Goal: Transaction & Acquisition: Purchase product/service

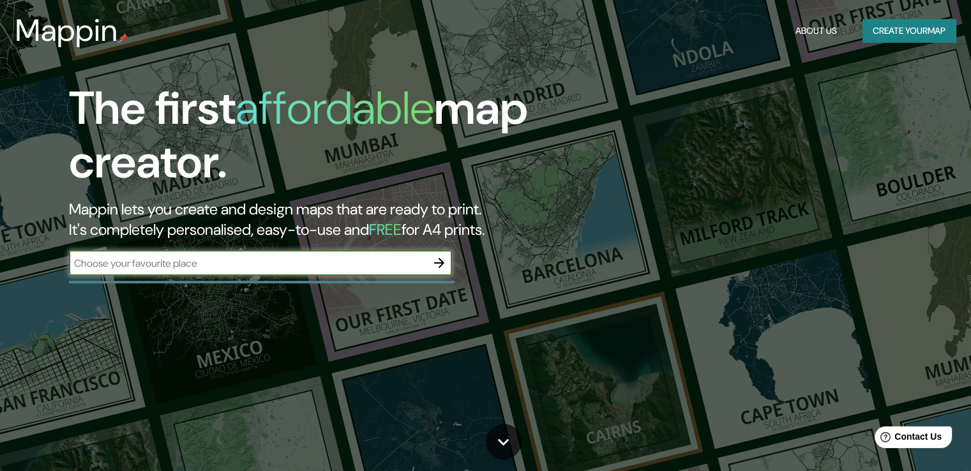
click at [277, 263] on input "text" at bounding box center [247, 263] width 357 height 15
click at [290, 266] on input "text" at bounding box center [247, 263] width 357 height 15
type input "[GEOGRAPHIC_DATA]"
click at [443, 262] on icon "button" at bounding box center [439, 263] width 10 height 10
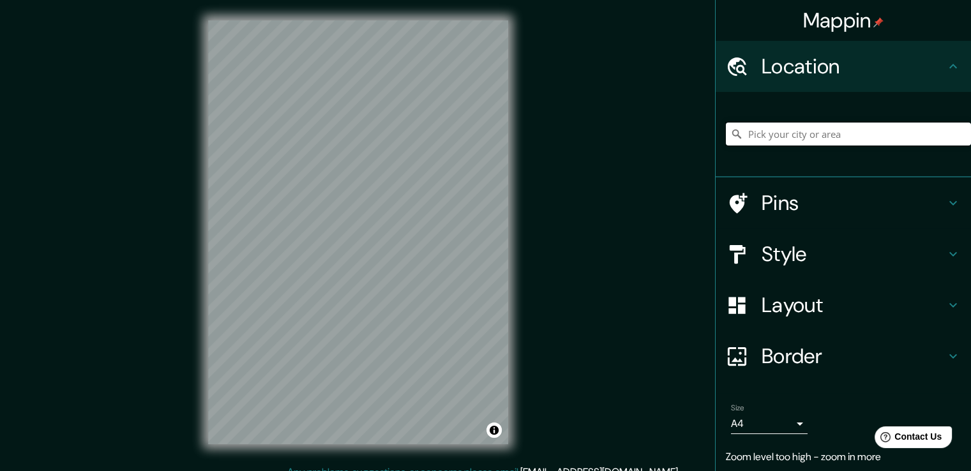
click at [809, 131] on input "Pick your city or area" at bounding box center [848, 134] width 245 height 23
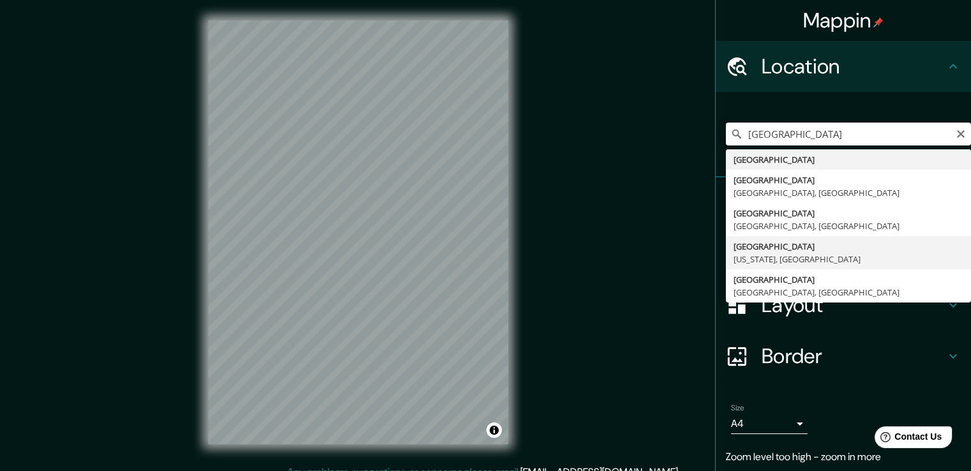
scroll to position [42, 0]
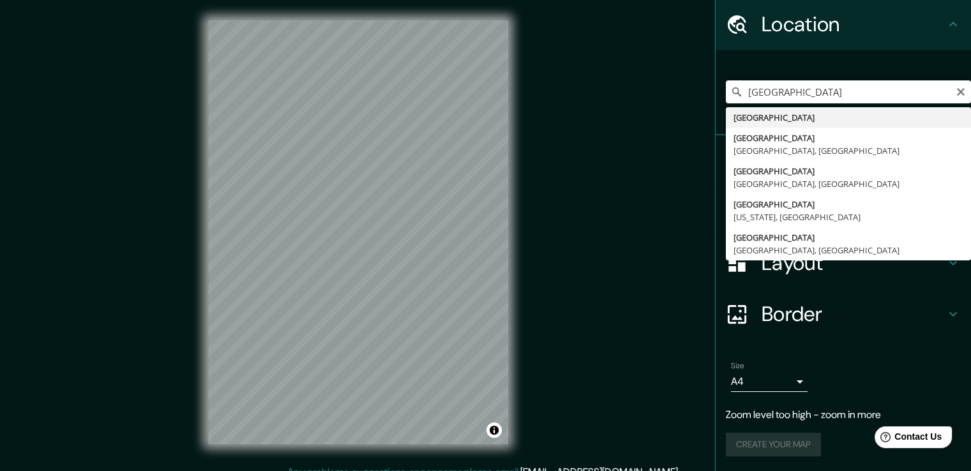
type input "[GEOGRAPHIC_DATA]"
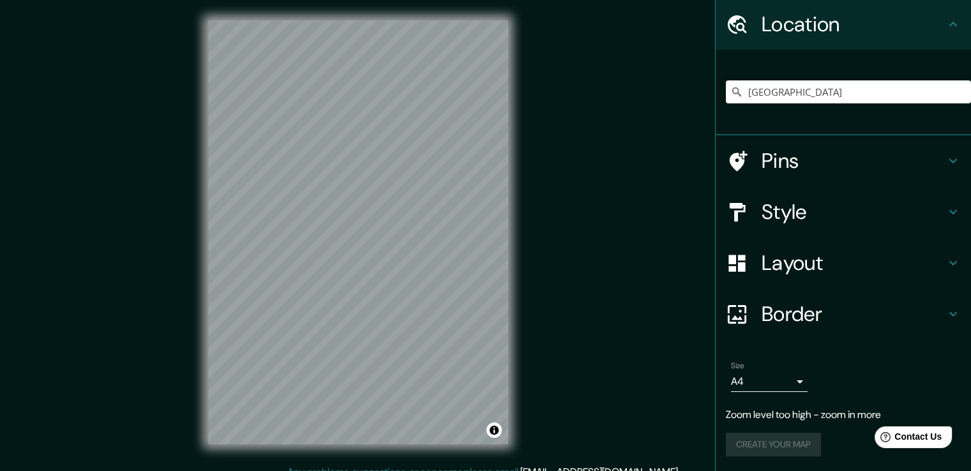
click at [784, 379] on body "Mappin Location [GEOGRAPHIC_DATA] Pins Style Layout Border Choose a border. Hin…" at bounding box center [485, 235] width 971 height 471
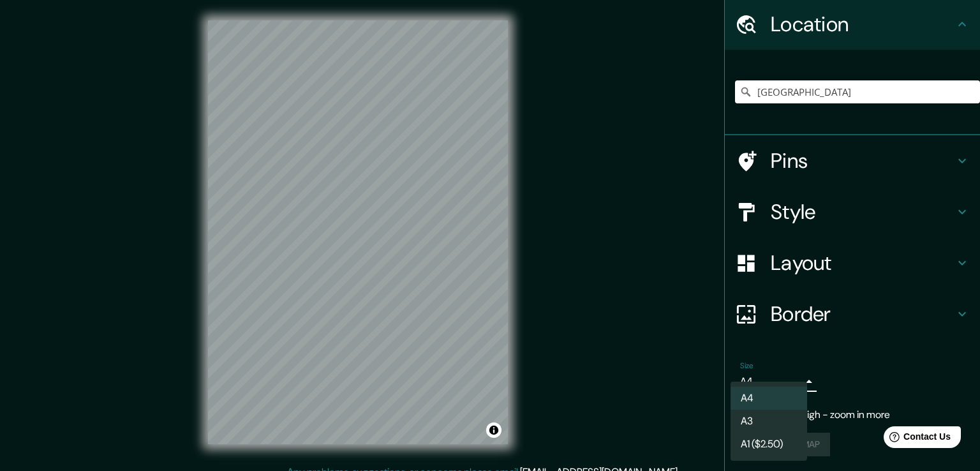
click at [767, 417] on li "A3" at bounding box center [769, 421] width 77 height 23
type input "a4"
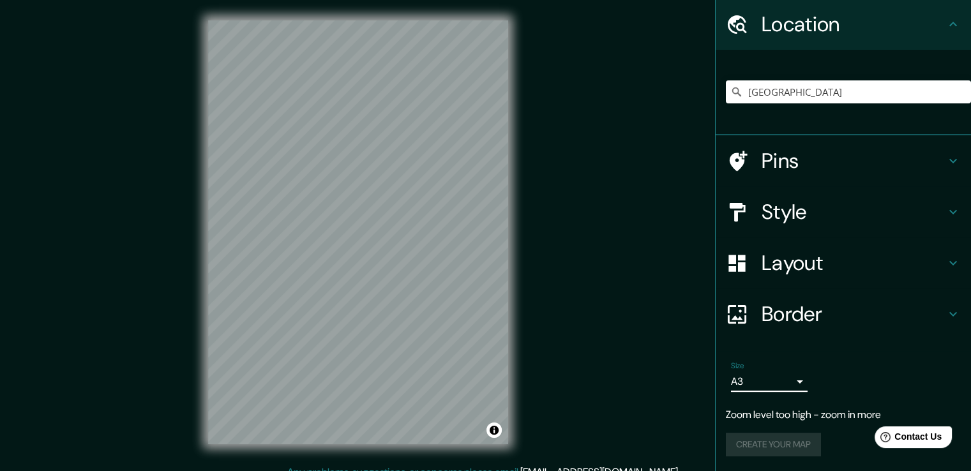
click at [824, 266] on h4 "Layout" at bounding box center [854, 263] width 184 height 26
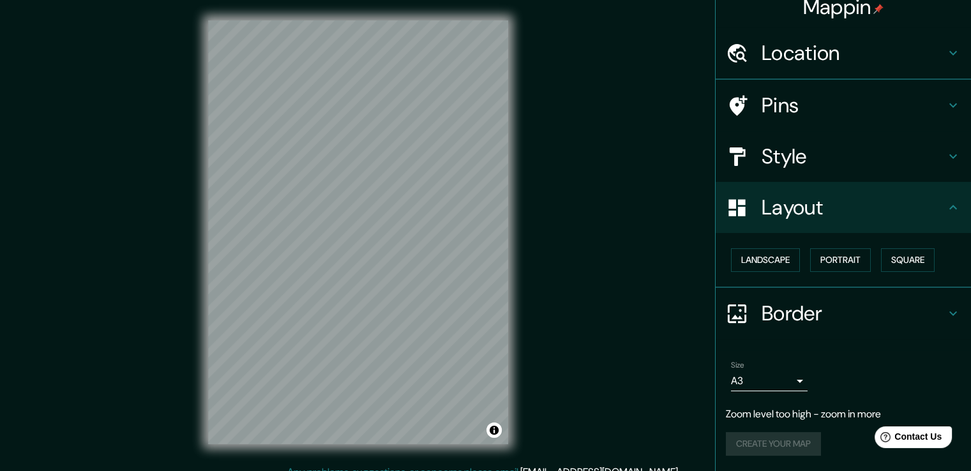
scroll to position [13, 0]
click at [772, 262] on button "Landscape" at bounding box center [765, 261] width 69 height 24
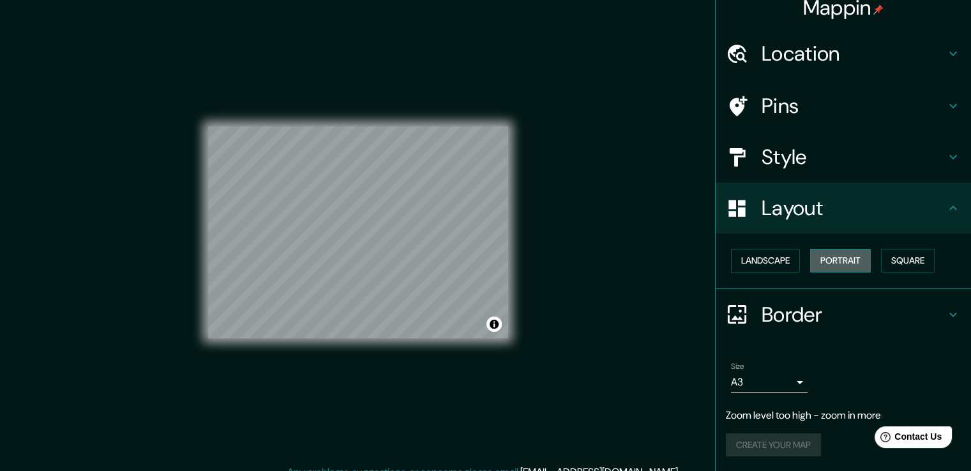
click at [818, 260] on button "Portrait" at bounding box center [840, 261] width 61 height 24
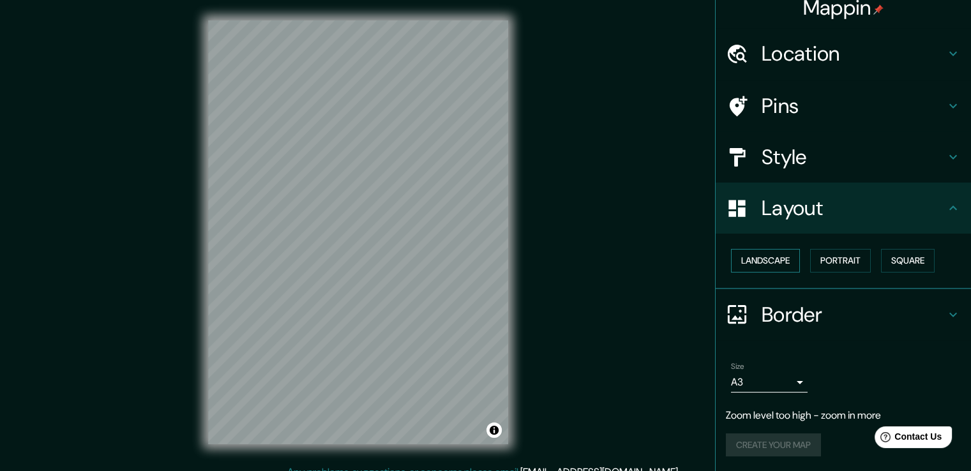
click at [767, 266] on button "Landscape" at bounding box center [765, 261] width 69 height 24
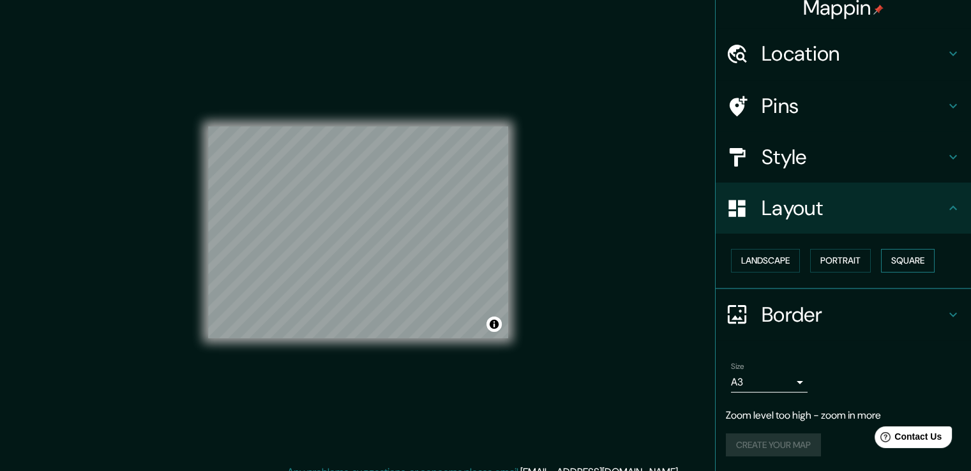
click at [904, 264] on button "Square" at bounding box center [908, 261] width 54 height 24
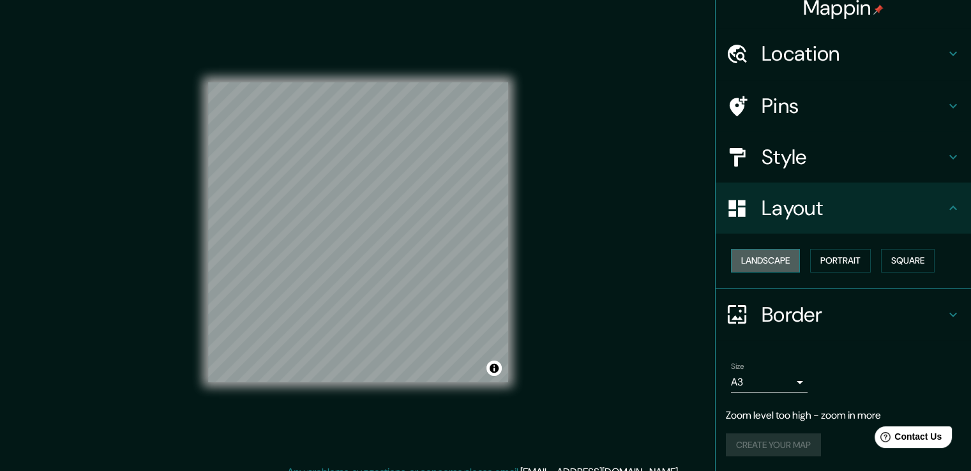
click at [756, 265] on button "Landscape" at bounding box center [765, 261] width 69 height 24
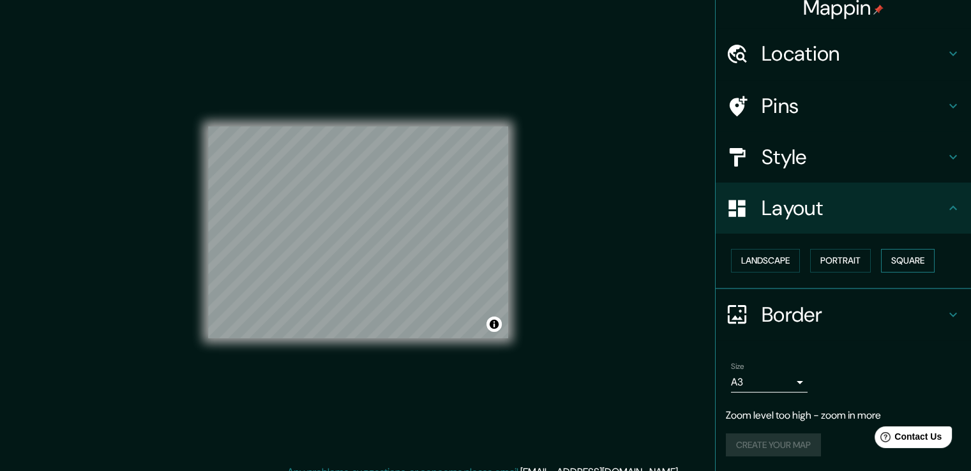
click at [898, 260] on button "Square" at bounding box center [908, 261] width 54 height 24
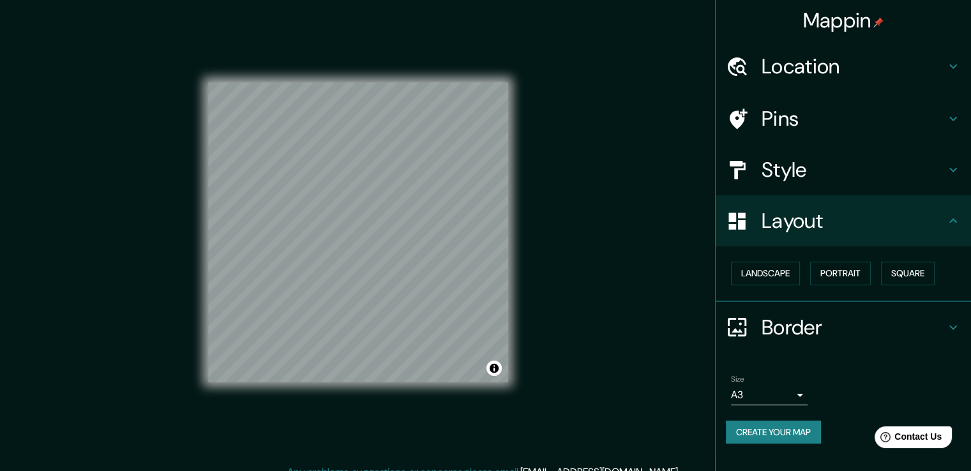
scroll to position [0, 0]
click at [955, 112] on icon at bounding box center [952, 118] width 15 height 15
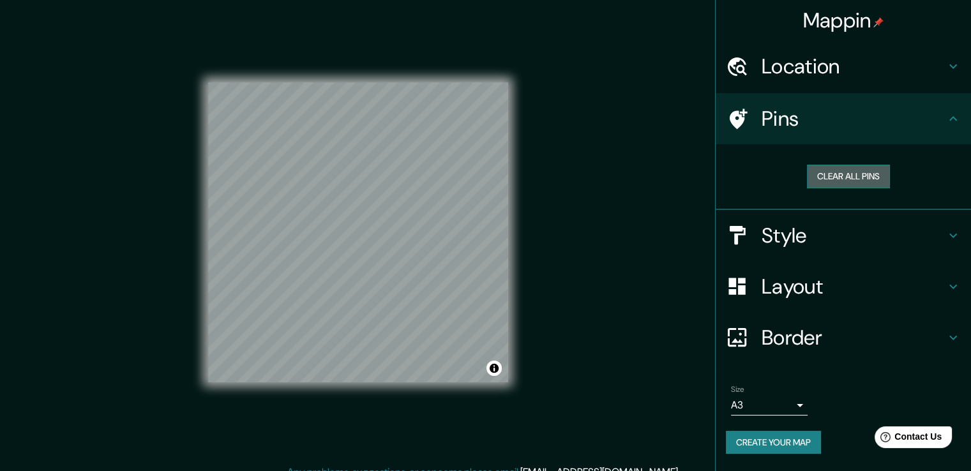
click at [856, 181] on button "Clear all pins" at bounding box center [848, 177] width 83 height 24
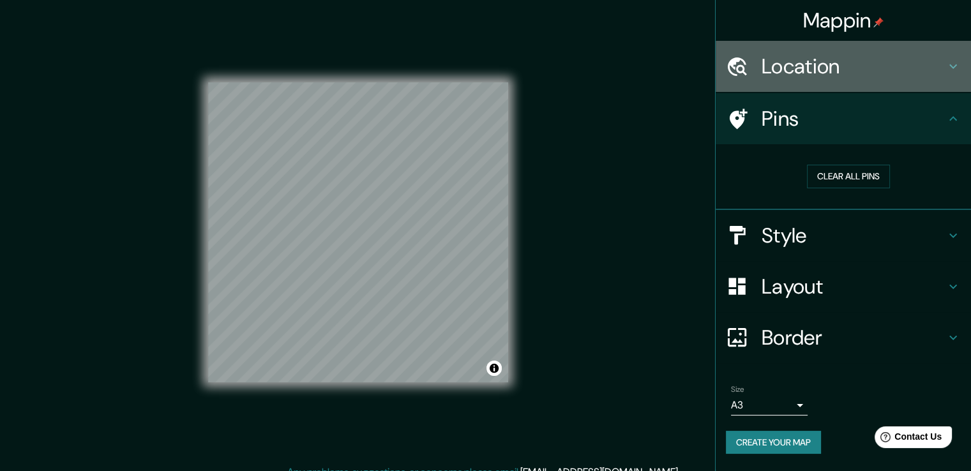
click at [896, 70] on h4 "Location" at bounding box center [854, 67] width 184 height 26
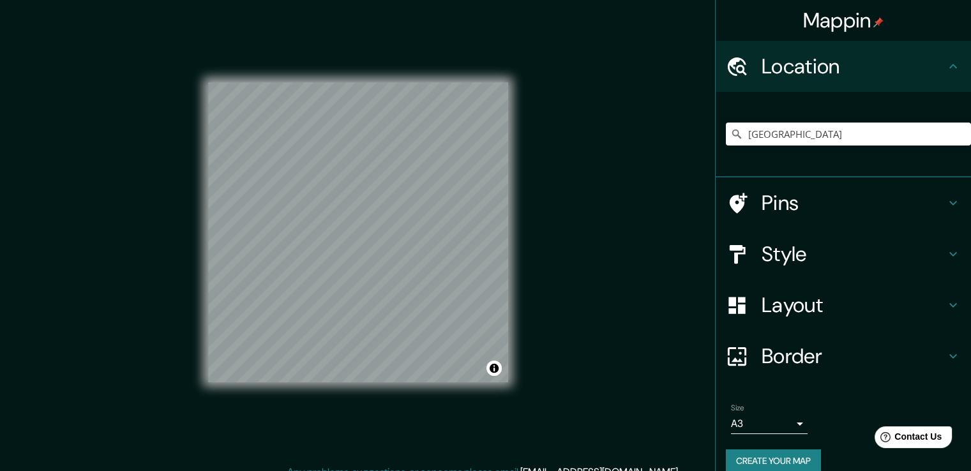
click at [837, 253] on h4 "Style" at bounding box center [854, 254] width 184 height 26
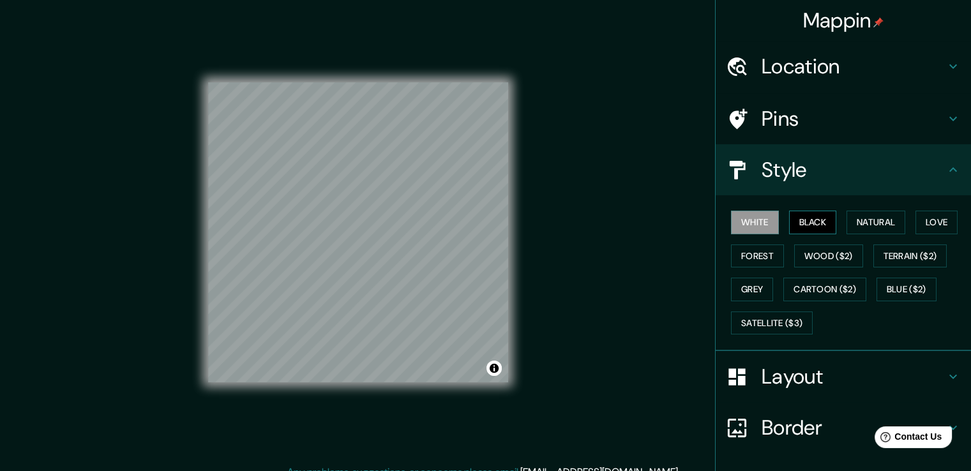
click at [800, 220] on button "Black" at bounding box center [813, 223] width 48 height 24
click at [873, 222] on button "Natural" at bounding box center [875, 223] width 59 height 24
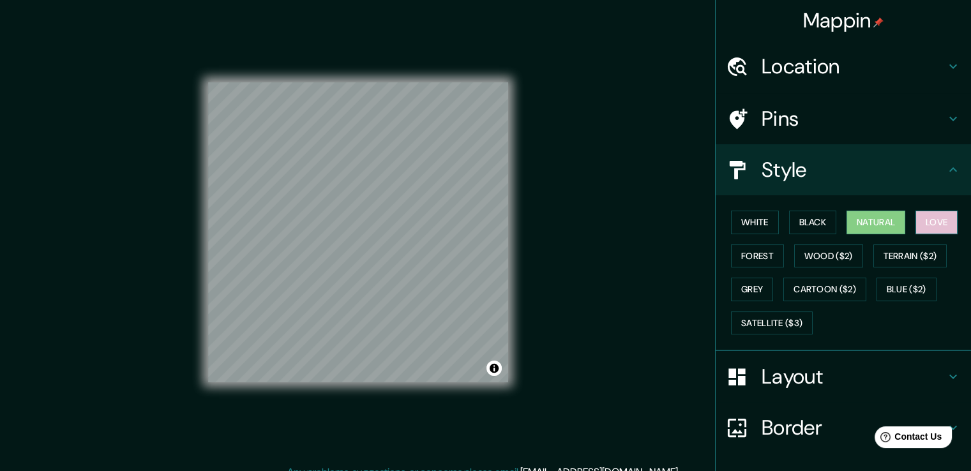
click at [918, 220] on button "Love" at bounding box center [936, 223] width 42 height 24
click at [762, 259] on button "Forest" at bounding box center [757, 256] width 53 height 24
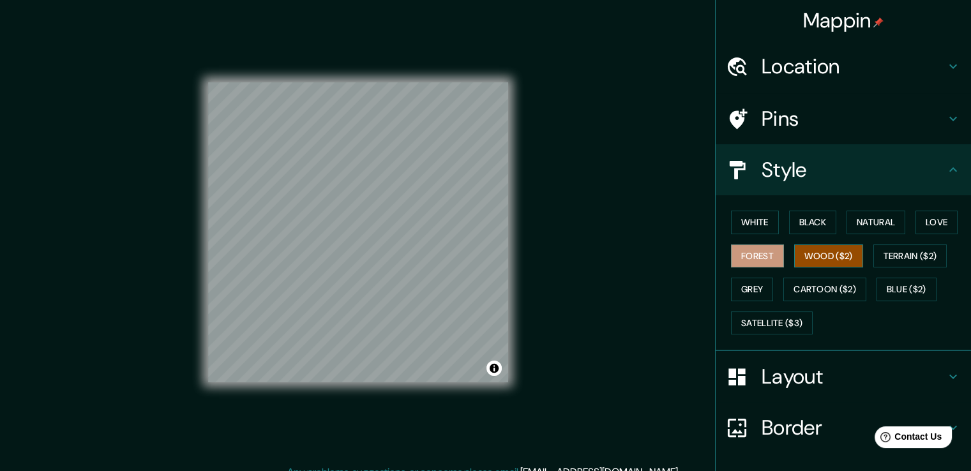
click at [818, 254] on button "Wood ($2)" at bounding box center [828, 256] width 69 height 24
click at [892, 255] on button "Terrain ($2)" at bounding box center [910, 256] width 74 height 24
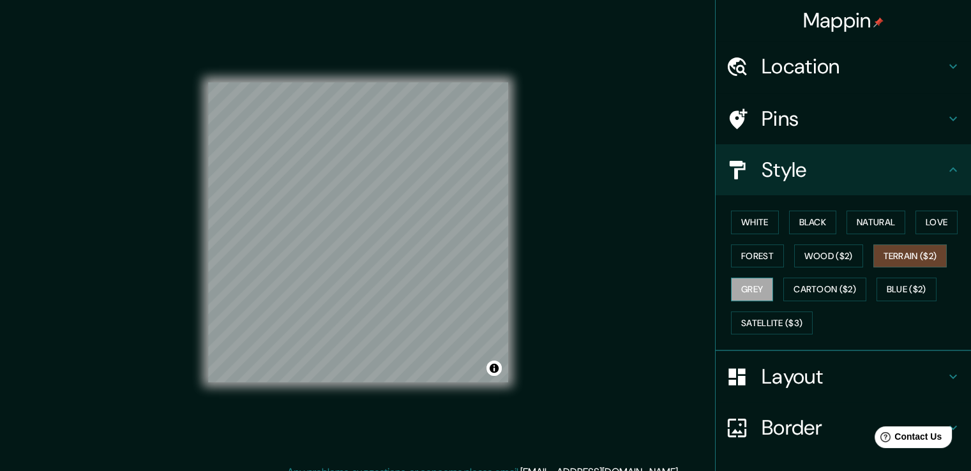
click at [746, 290] on button "Grey" at bounding box center [752, 290] width 42 height 24
click at [818, 285] on button "Cartoon ($2)" at bounding box center [824, 290] width 83 height 24
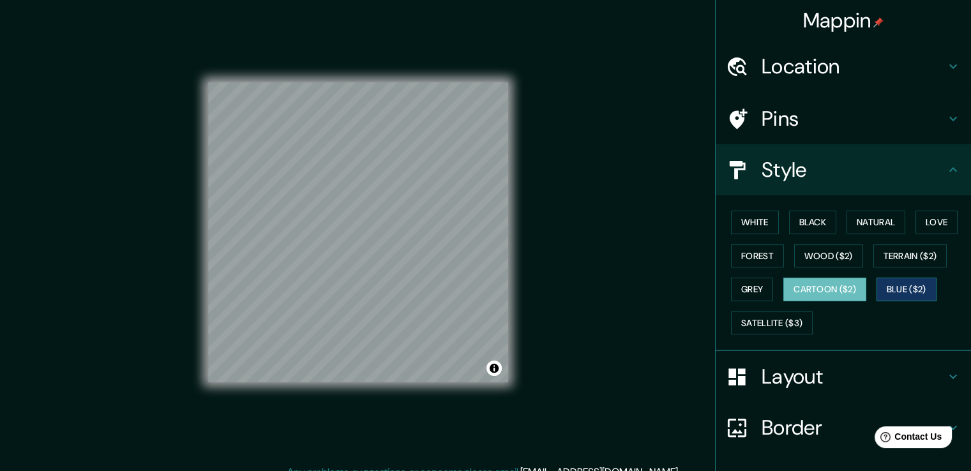
click at [894, 287] on button "Blue ($2)" at bounding box center [906, 290] width 60 height 24
click at [826, 289] on button "Cartoon ($2)" at bounding box center [824, 290] width 83 height 24
click at [761, 322] on button "Satellite ($3)" at bounding box center [772, 323] width 82 height 24
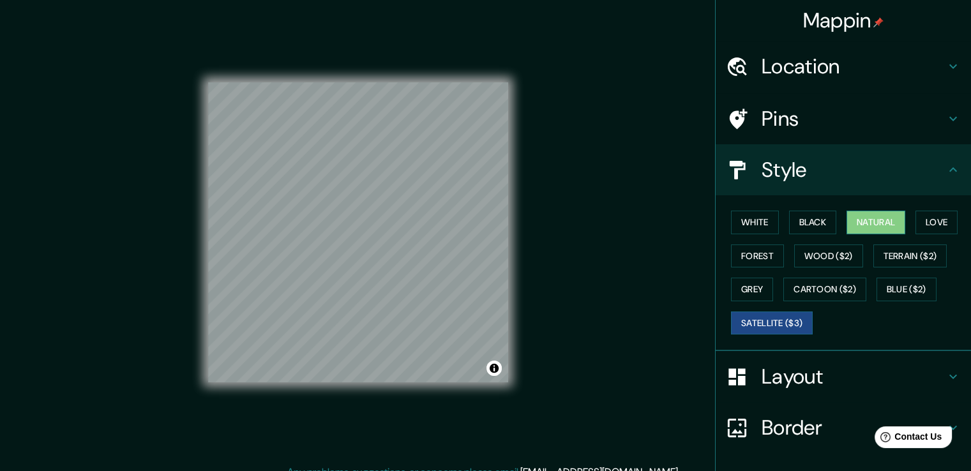
click at [862, 216] on button "Natural" at bounding box center [875, 223] width 59 height 24
click at [746, 221] on button "White" at bounding box center [755, 223] width 48 height 24
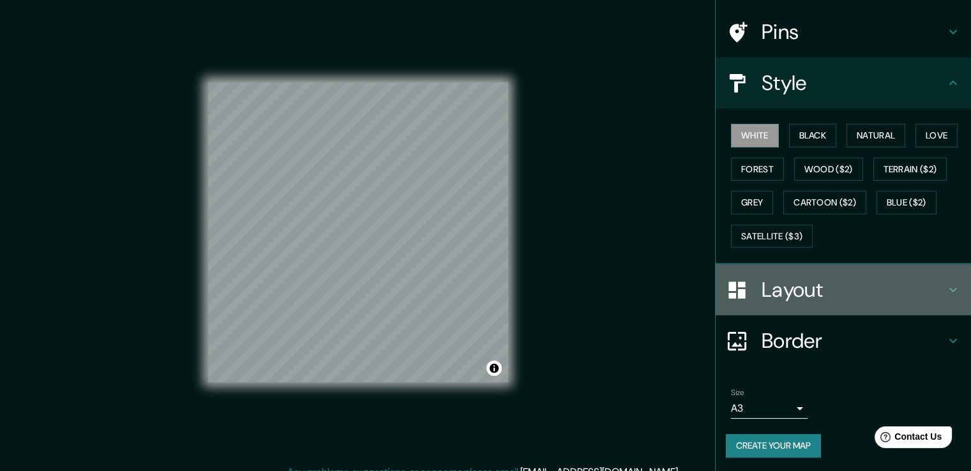
click at [817, 294] on h4 "Layout" at bounding box center [854, 290] width 184 height 26
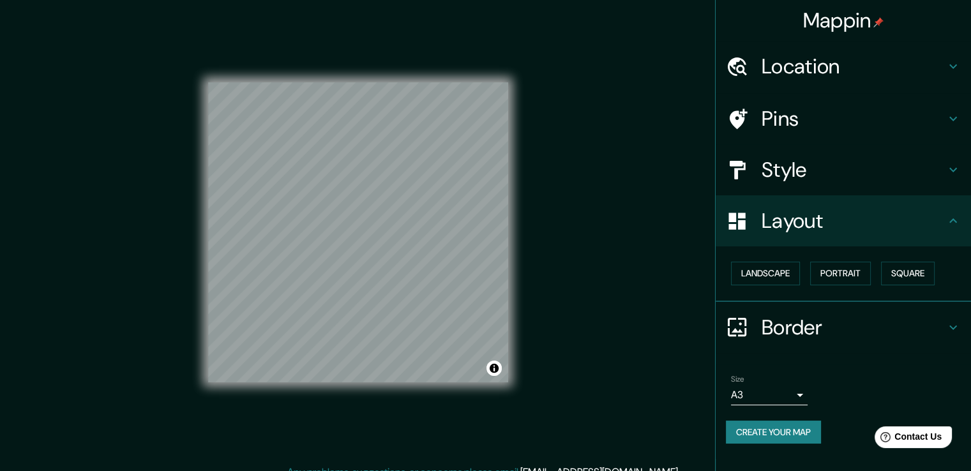
click at [848, 325] on h4 "Border" at bounding box center [854, 328] width 184 height 26
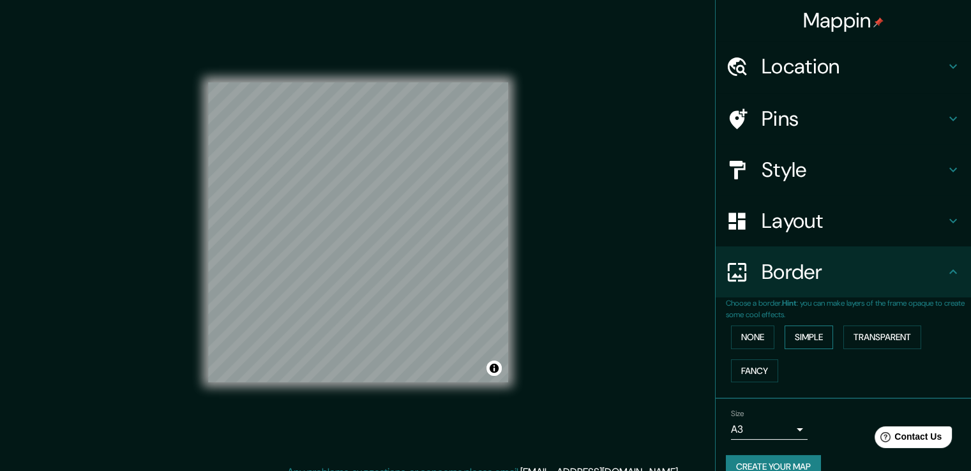
click at [800, 339] on button "Simple" at bounding box center [808, 338] width 49 height 24
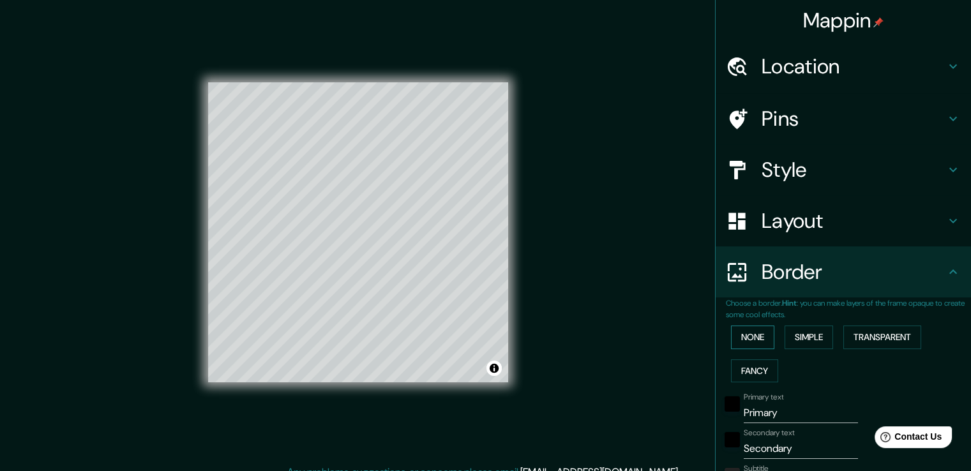
click at [743, 336] on button "None" at bounding box center [752, 338] width 43 height 24
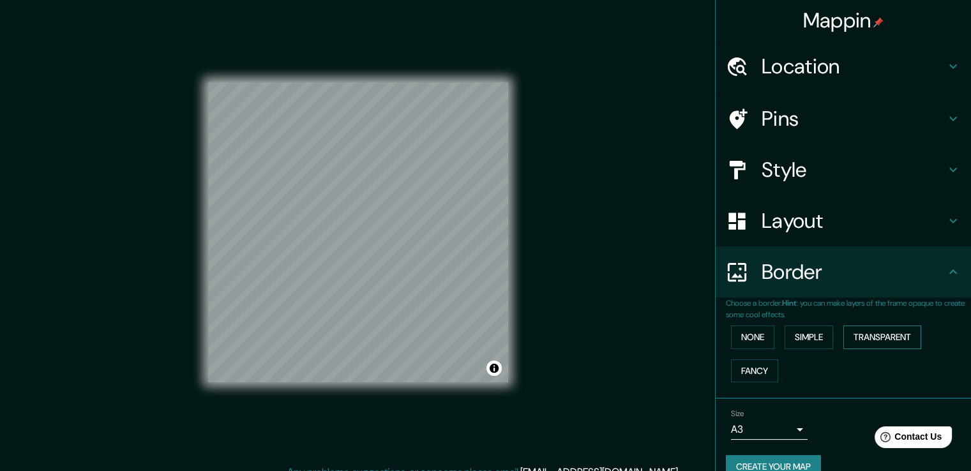
click at [853, 336] on button "Transparent" at bounding box center [882, 338] width 78 height 24
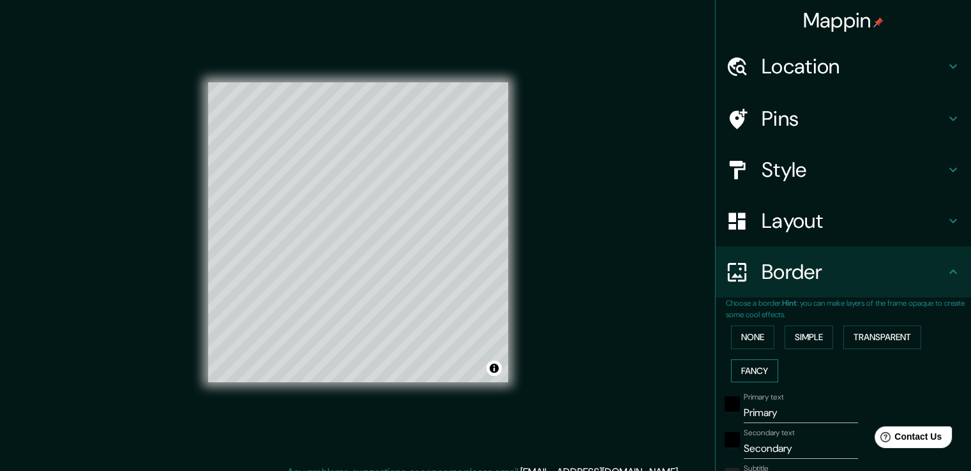
click at [745, 368] on button "Fancy" at bounding box center [754, 371] width 47 height 24
click at [733, 333] on button "None" at bounding box center [752, 338] width 43 height 24
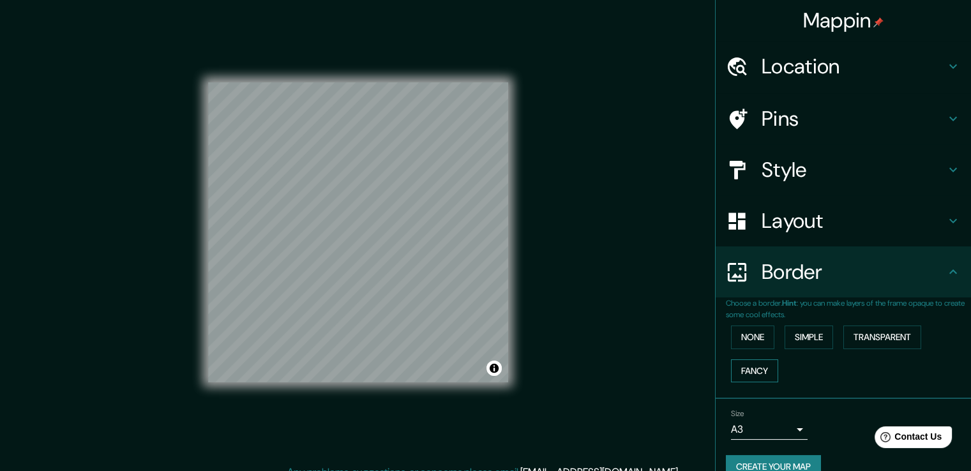
click at [756, 363] on button "Fancy" at bounding box center [754, 371] width 47 height 24
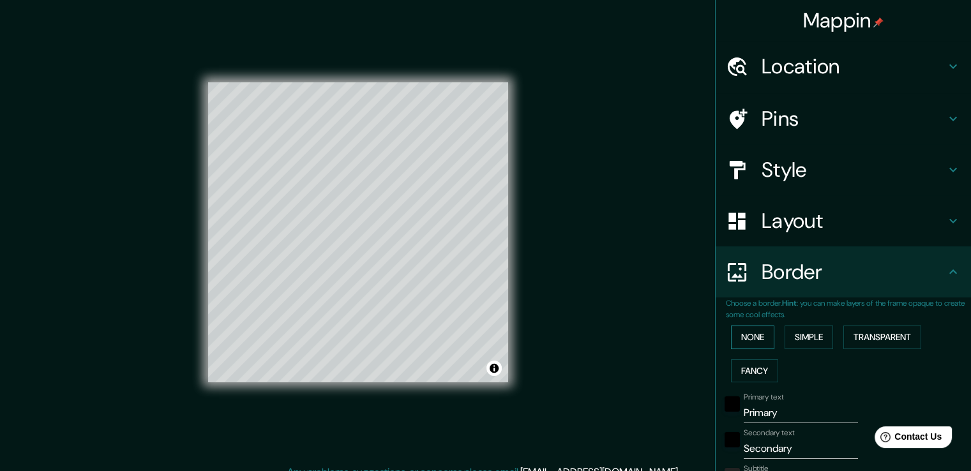
click at [754, 334] on button "None" at bounding box center [752, 338] width 43 height 24
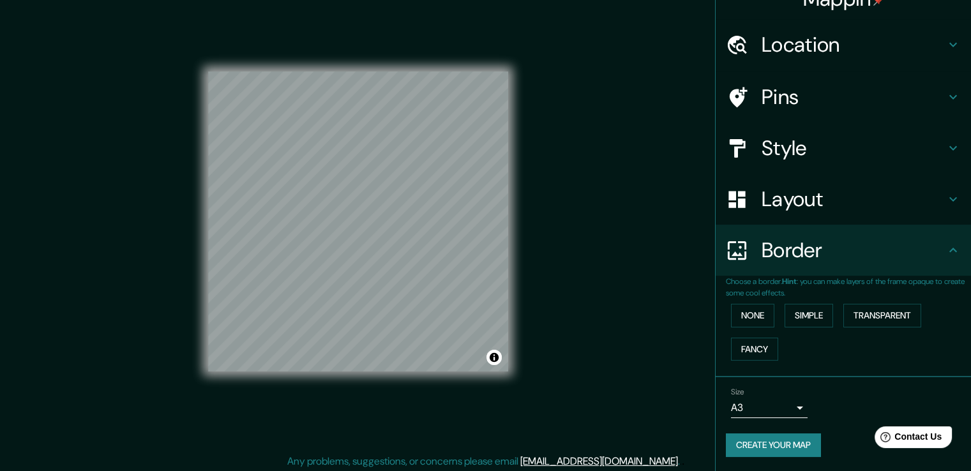
scroll to position [14, 0]
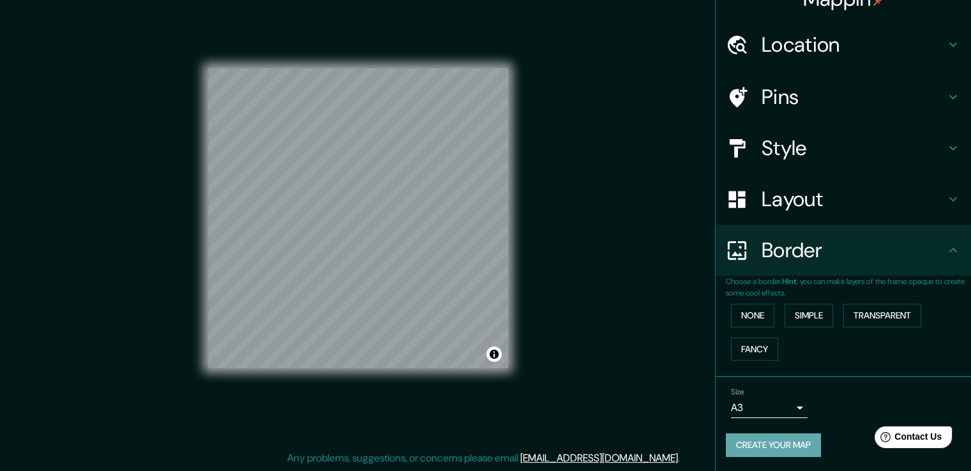
click at [779, 440] on button "Create your map" at bounding box center [773, 445] width 95 height 24
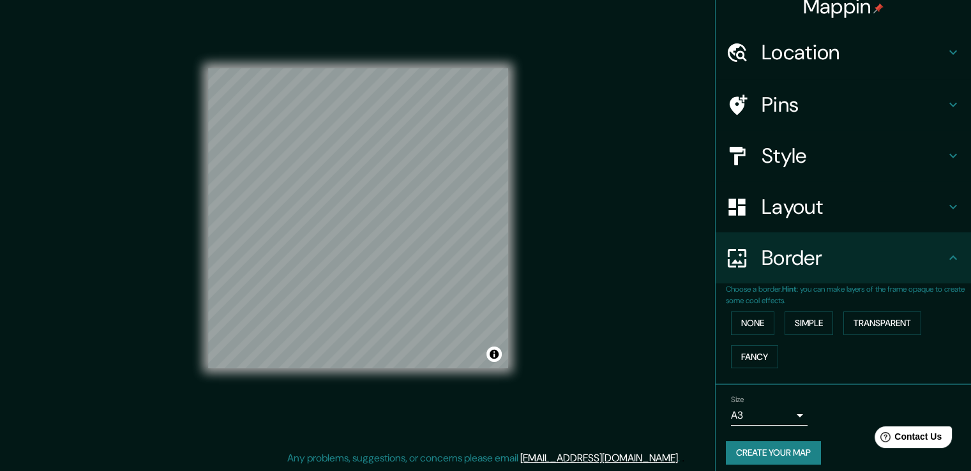
scroll to position [22, 0]
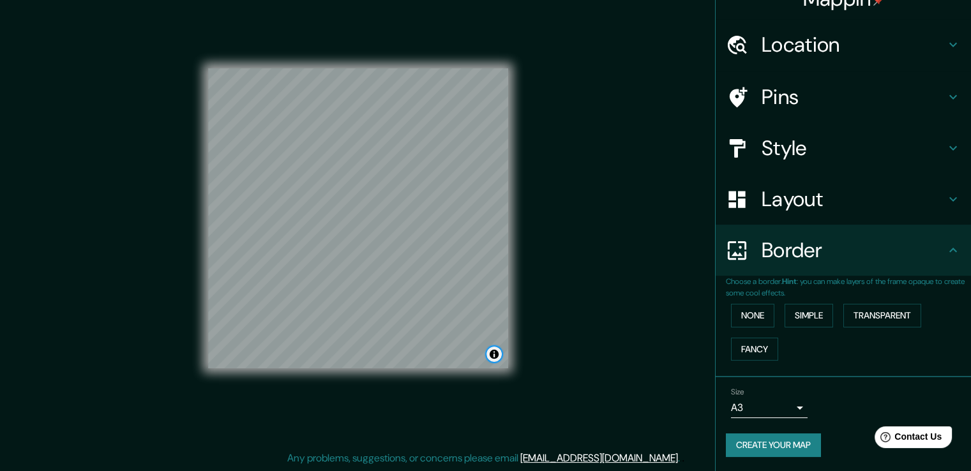
click at [495, 352] on button "Toggle attribution" at bounding box center [493, 354] width 15 height 15
click at [491, 352] on button "Toggle attribution" at bounding box center [493, 354] width 15 height 15
click at [790, 440] on button "Create your map" at bounding box center [773, 445] width 95 height 24
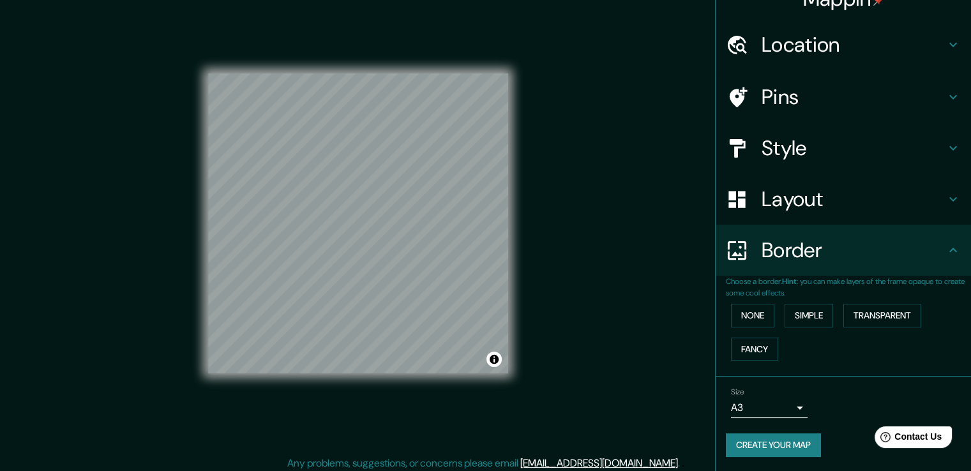
scroll to position [14, 0]
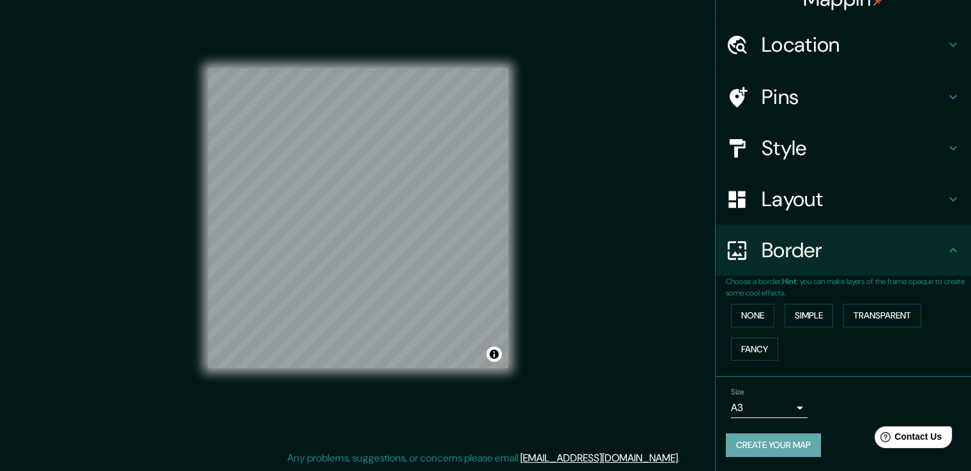
click at [762, 440] on button "Create your map" at bounding box center [773, 445] width 95 height 24
click at [789, 144] on h4 "Style" at bounding box center [854, 148] width 184 height 26
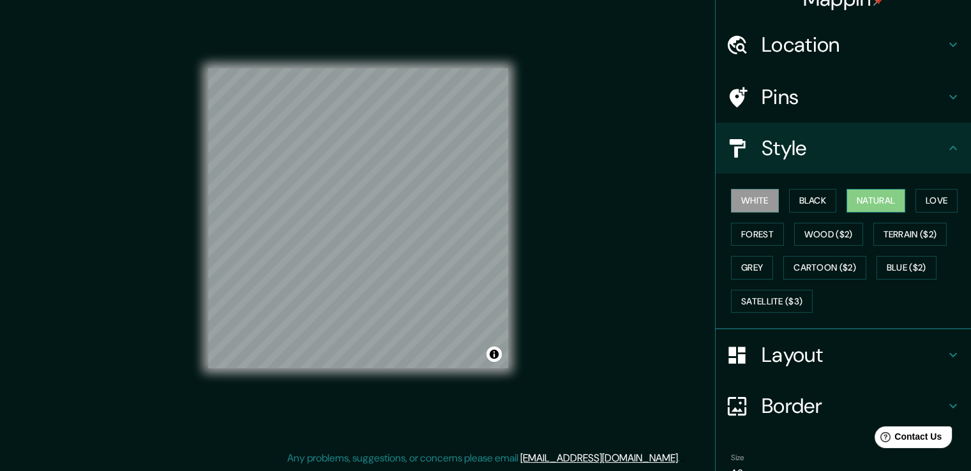
click at [877, 201] on button "Natural" at bounding box center [875, 201] width 59 height 24
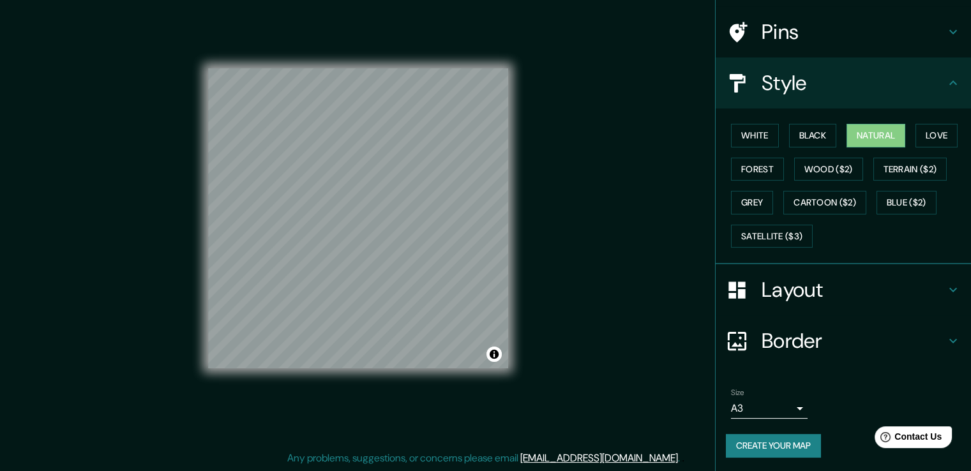
click at [772, 445] on button "Create your map" at bounding box center [773, 446] width 95 height 24
